Goal: Navigation & Orientation: Find specific page/section

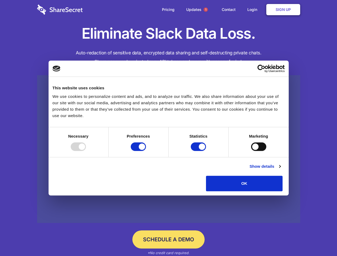
click at [86, 151] on div at bounding box center [78, 146] width 15 height 9
click at [146, 151] on input "Preferences" at bounding box center [138, 146] width 15 height 9
checkbox input "false"
click at [199, 151] on input "Statistics" at bounding box center [198, 146] width 15 height 9
checkbox input "false"
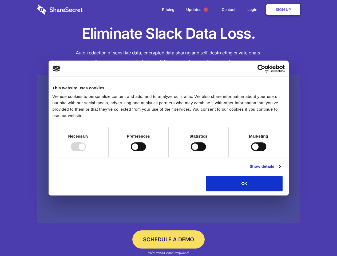
click at [251, 151] on input "Marketing" at bounding box center [258, 146] width 15 height 9
checkbox input "true"
click at [280, 170] on link "Show details" at bounding box center [265, 166] width 31 height 6
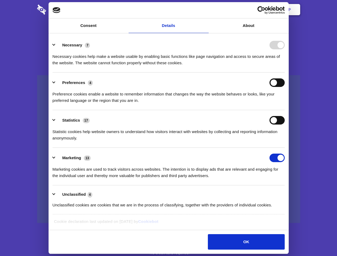
click at [285, 104] on div "Preferences 4 Preference cookies enable a website to remember information that …" at bounding box center [169, 90] width 232 height 25
click at [205, 10] on span "1" at bounding box center [206, 9] width 4 height 4
